Goal: Task Accomplishment & Management: Manage account settings

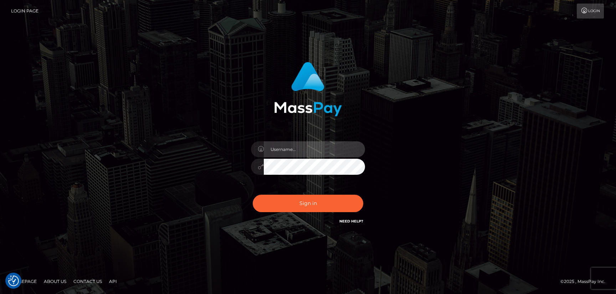
type input "hello.feetfinder"
click at [312, 148] on input "hello.feetfinder" at bounding box center [314, 150] width 101 height 16
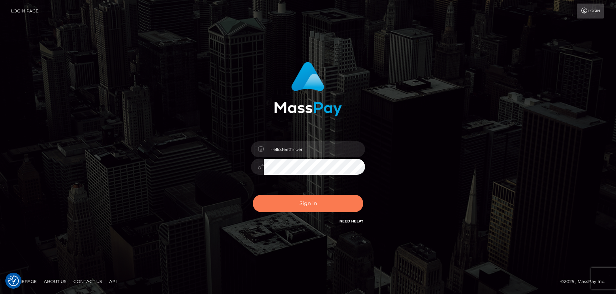
click at [334, 202] on button "Sign in" at bounding box center [308, 203] width 111 height 17
click at [319, 208] on button "Sign in" at bounding box center [308, 203] width 111 height 17
type input "hello.feetfinder"
click at [320, 200] on button "Sign in" at bounding box center [308, 203] width 111 height 17
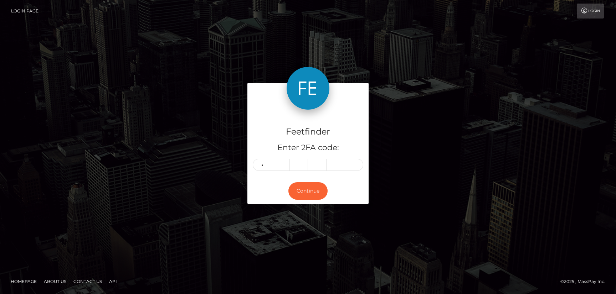
type input "8"
type input "2"
type input "1"
type input "4"
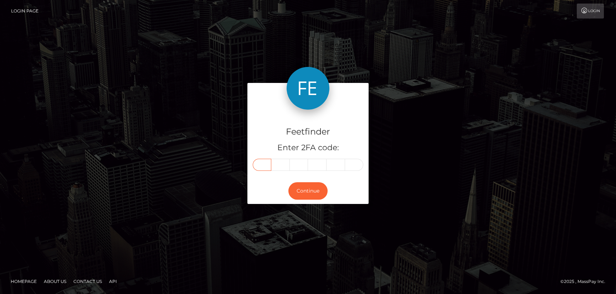
type input "8"
type input "9"
type input "2"
type input "1"
type input "4"
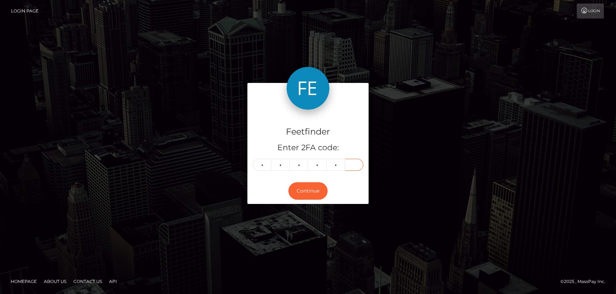
type input "4"
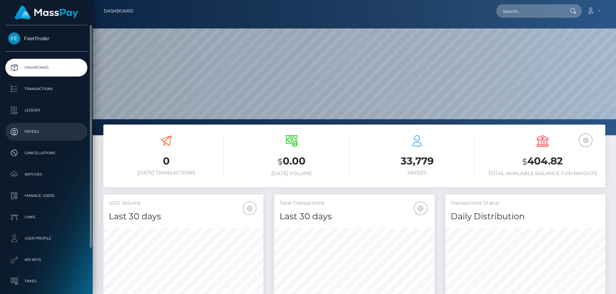
click at [29, 134] on p "Payees" at bounding box center [46, 132] width 76 height 11
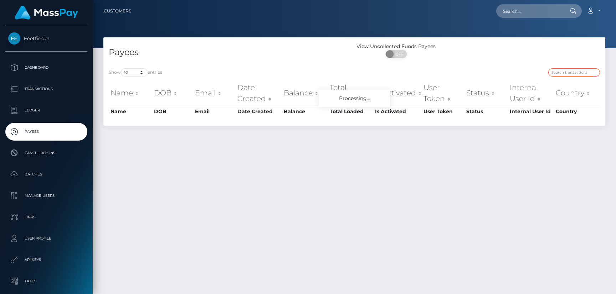
click at [564, 73] on input "search" at bounding box center [574, 72] width 52 height 8
paste input "f2e32a6c-9ced-11f0-bd85-0694aced620b"
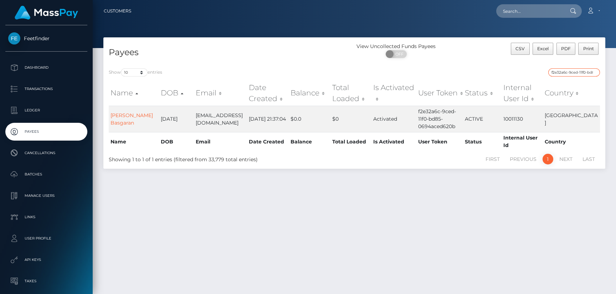
click at [562, 72] on input "f2e32a6c-9ced-11f0-bd85-0694aced620b" at bounding box center [574, 72] width 52 height 8
paste input "4180c645-6fa0-11f0-87f1-0266f44cc279"
click at [574, 72] on input "4180c645-6fa0-11f0-87f1-0266f44cc279" at bounding box center [574, 72] width 52 height 8
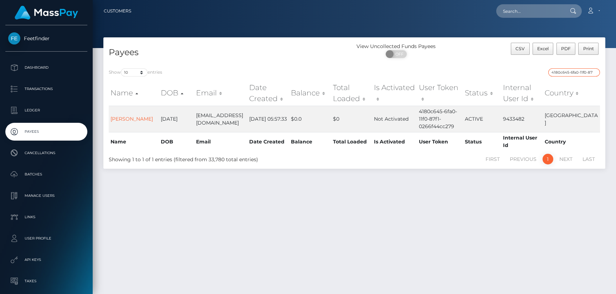
click at [574, 72] on input "4180c645-6fa0-11f0-87f1-0266f44cc279" at bounding box center [574, 72] width 52 height 8
paste input "b8314e24-9a2e-11f0-bd85-0694aced620"
click at [568, 72] on input "b8314e24-9a2e-11f0-bd85-0694aced620" at bounding box center [574, 72] width 52 height 8
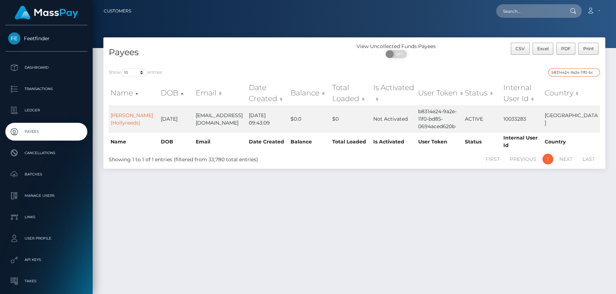
click at [568, 72] on input "b8314e24-9a2e-11f0-bd85-0694aced620" at bounding box center [574, 72] width 52 height 8
paste input "b"
click at [557, 72] on input "b8314e24-9a2e-11f0-bd85-0694aced620b" at bounding box center [574, 72] width 52 height 8
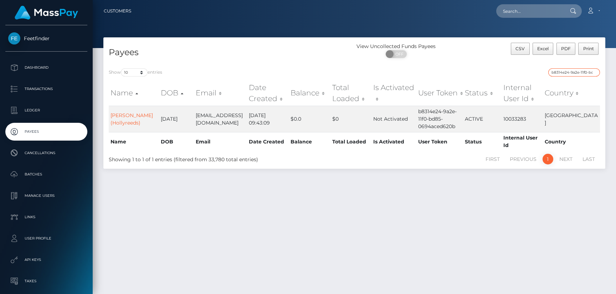
paste input "1d87acce-9c45"
click at [553, 72] on input "1d87acce-9c45-11f0-bd85-0694aced620b" at bounding box center [574, 72] width 52 height 8
paste input "dad89c1f-8b3a"
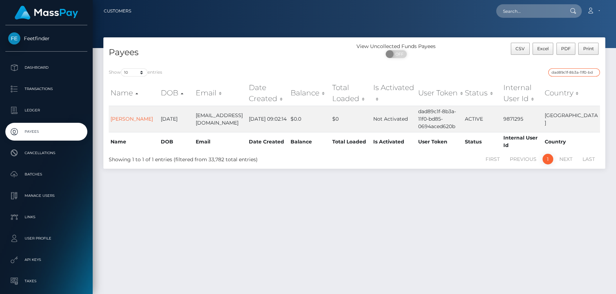
click at [562, 72] on input "dad89c1f-8b3a-11f0-bd85-0694aced620b" at bounding box center [574, 72] width 52 height 8
paste input "8cb995fe-90bd-11f0-bd85-0694aced620b status: ACTIVE"
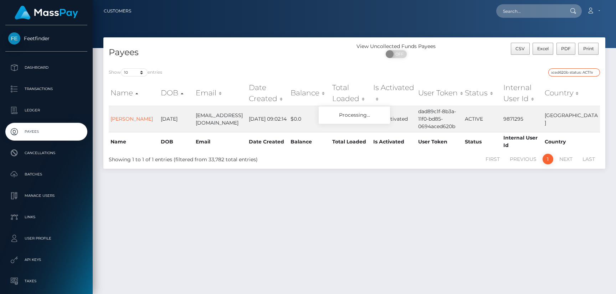
drag, startPoint x: 579, startPoint y: 71, endPoint x: 590, endPoint y: 72, distance: 10.7
click at [590, 72] on input "8cb995fe-90bd-11f0-bd85-0694aced620b status: ACTIVE" at bounding box center [574, 72] width 52 height 8
drag, startPoint x: 567, startPoint y: 72, endPoint x: 636, endPoint y: 75, distance: 69.2
click at [616, 75] on html "Feetfinder Dashboard Transactions Ledger Payees Cancellations" at bounding box center [308, 147] width 616 height 294
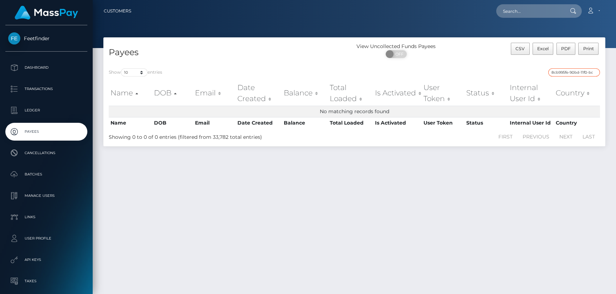
click at [560, 75] on input "8cb995fe-90bd-11f0-bd85-0694aced620b" at bounding box center [574, 72] width 52 height 8
paste input "search"
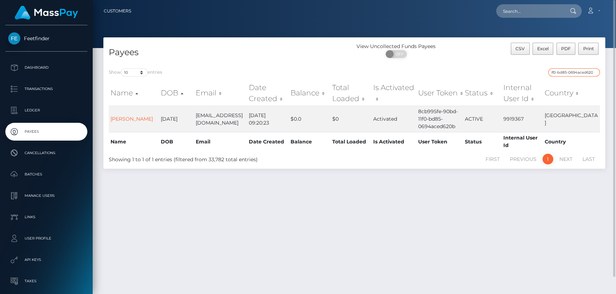
type input "8cb995fe-90bd-11f0-bd85-0694aced620b"
click at [565, 72] on input "8cb995fe-90bd-11f0-bd85-0694aced620b" at bounding box center [574, 72] width 52 height 8
